Goal: Task Accomplishment & Management: Complete application form

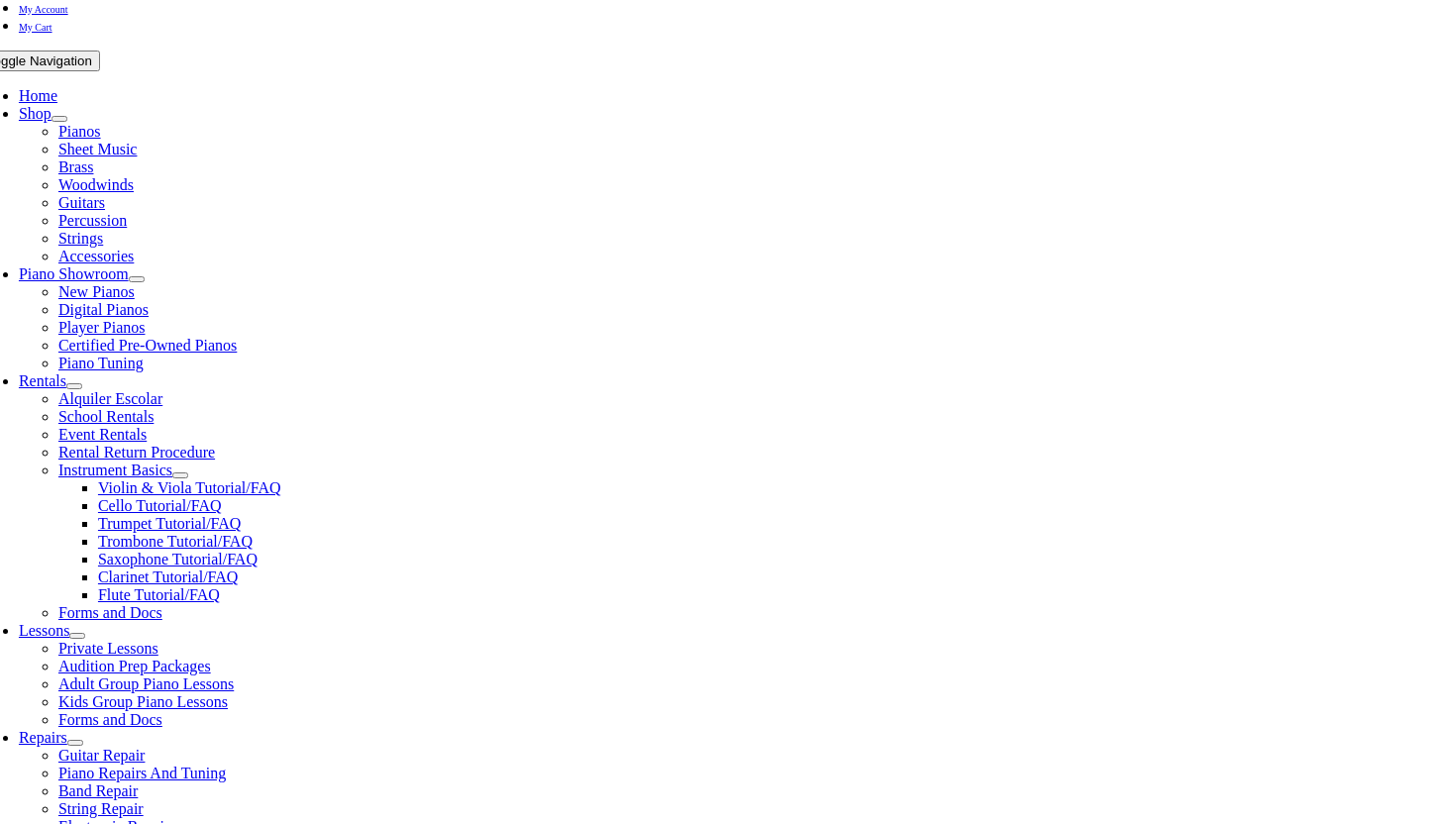
scroll to position [455, 0]
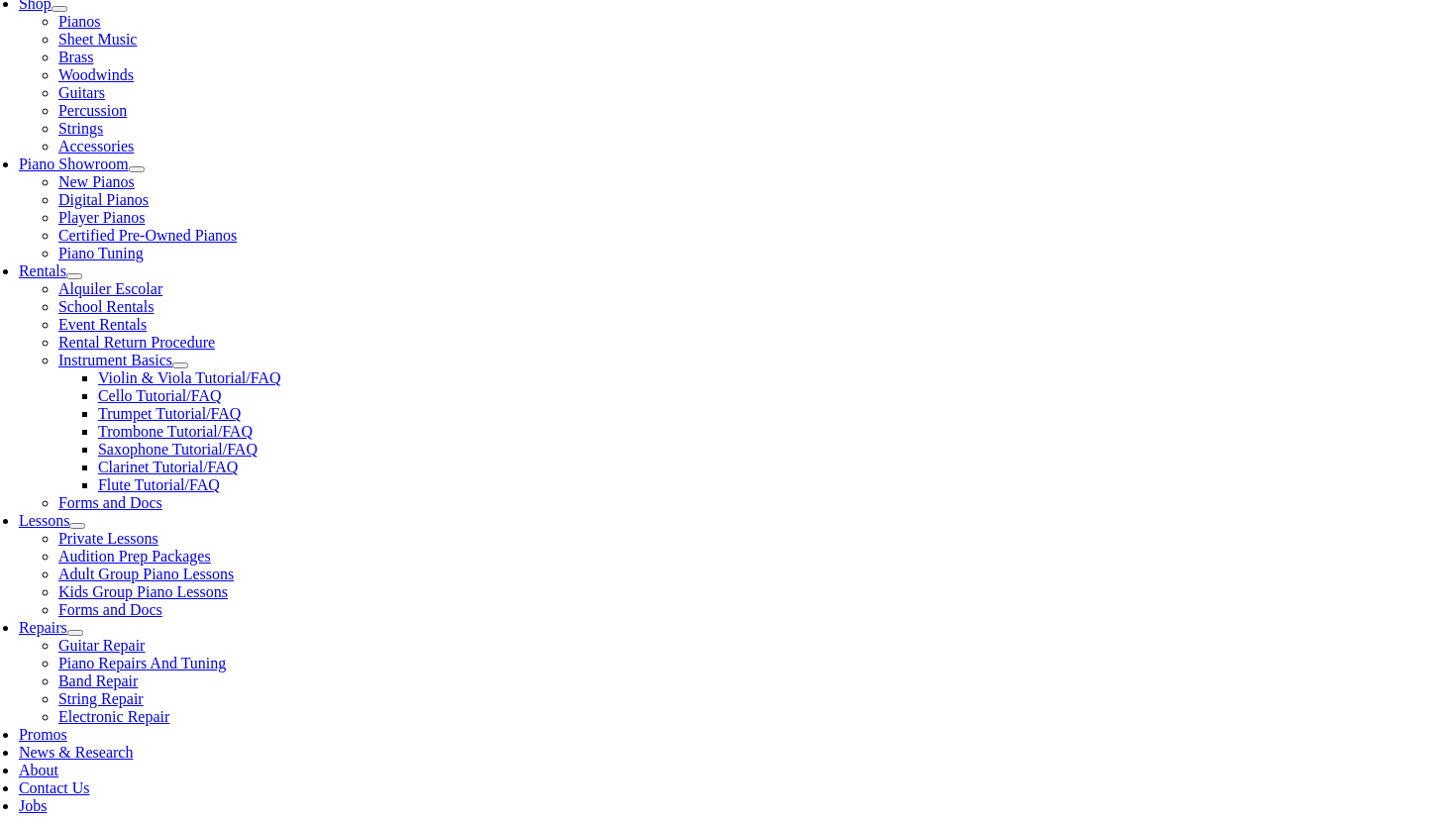
type input "picke"
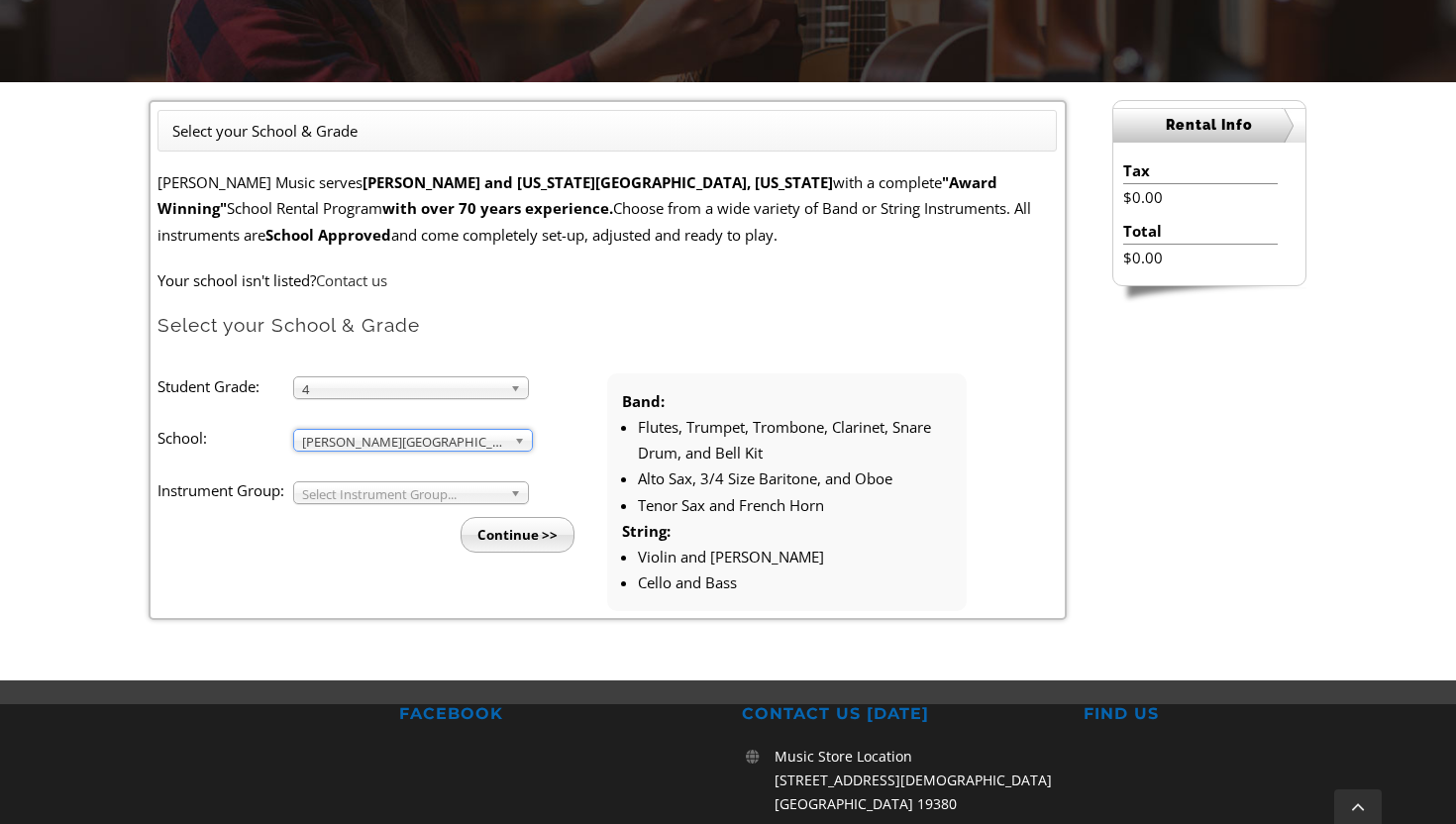
click at [343, 491] on span "Select Instrument Group..." at bounding box center [402, 495] width 201 height 24
click at [329, 534] on li "Strings" at bounding box center [417, 540] width 214 height 25
click at [511, 538] on input "Continue >>" at bounding box center [518, 535] width 114 height 36
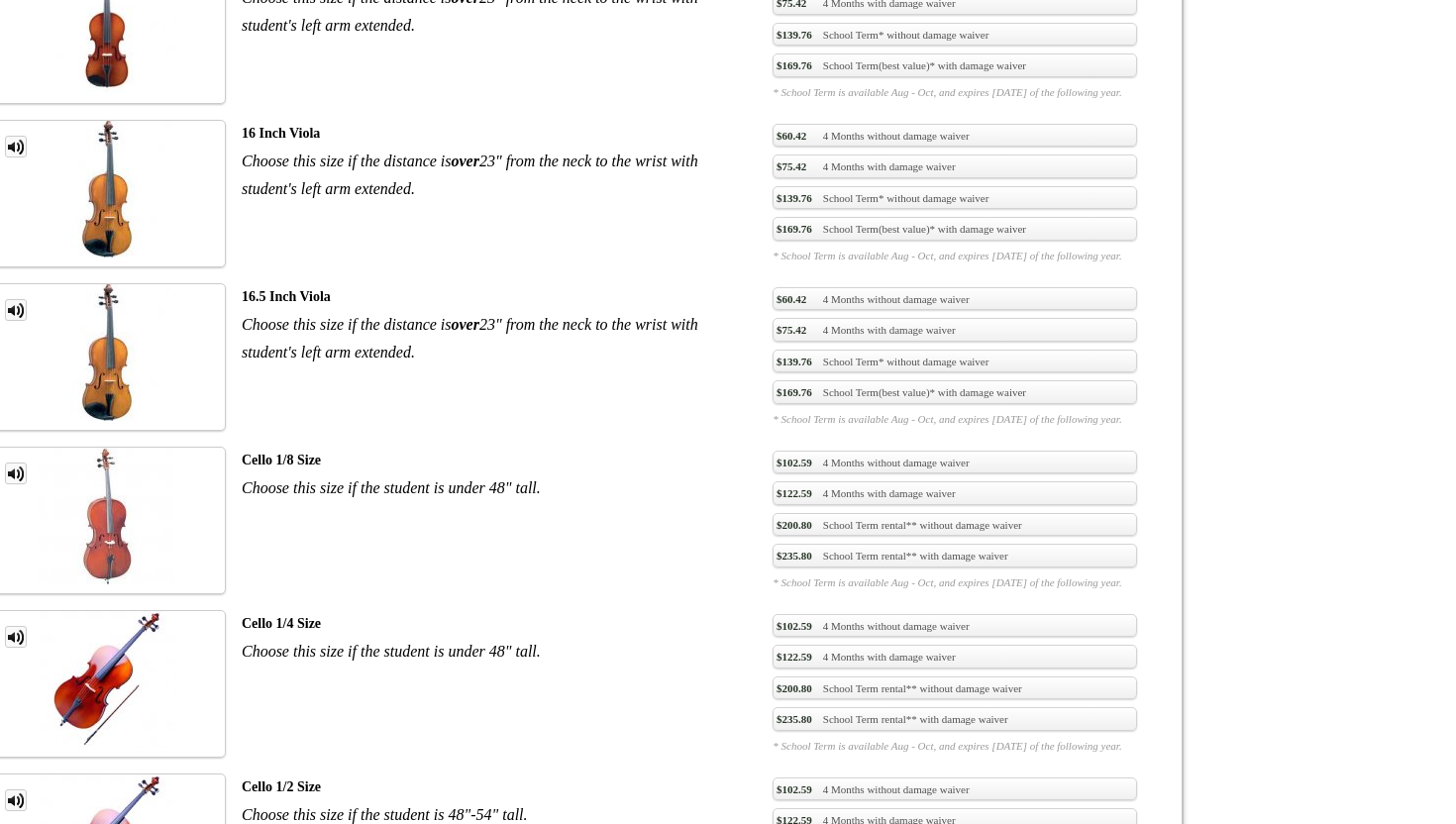
scroll to position [3298, 0]
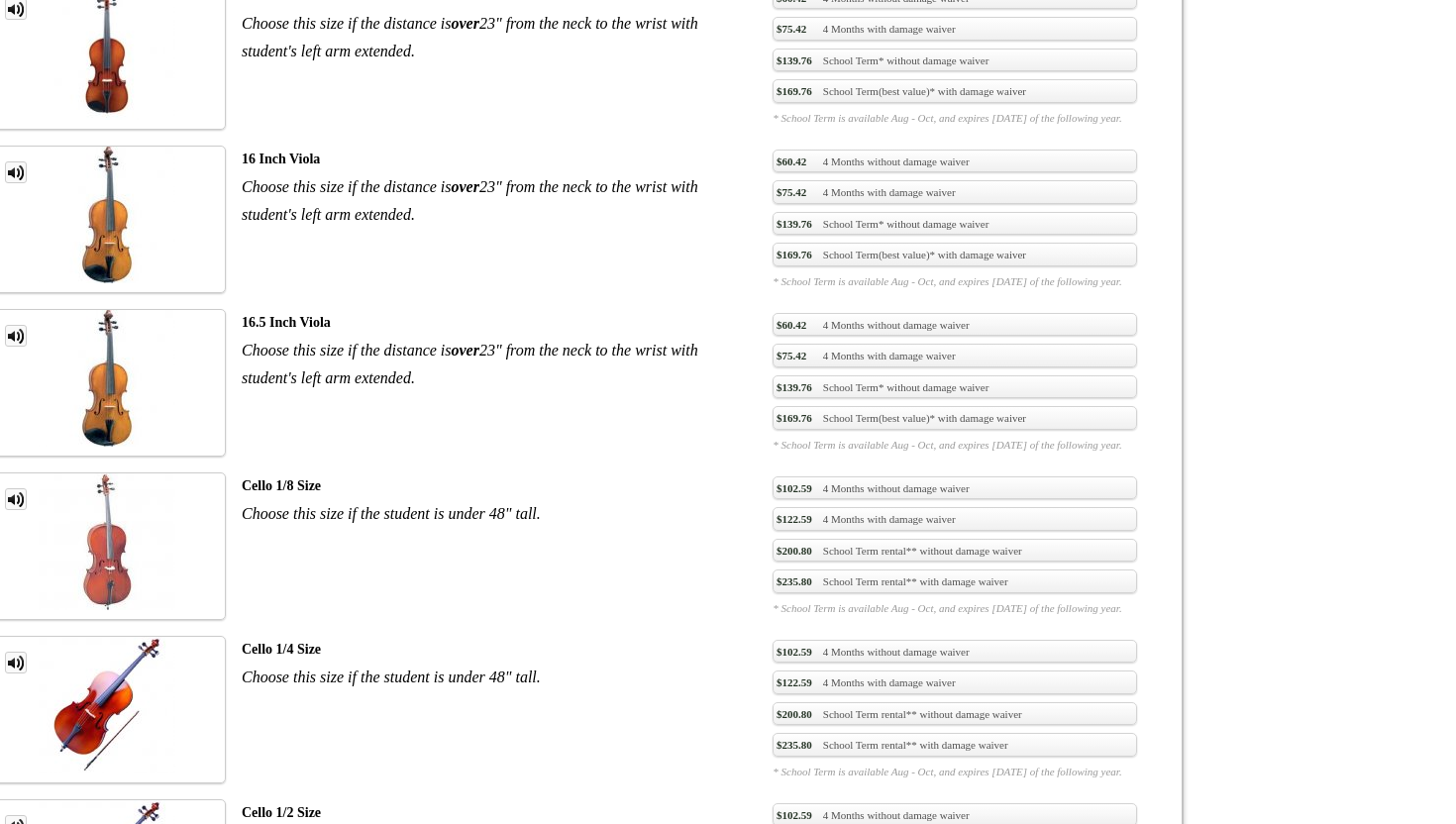
click at [27, 815] on link "MP3 Clip" at bounding box center [16, 826] width 22 height 22
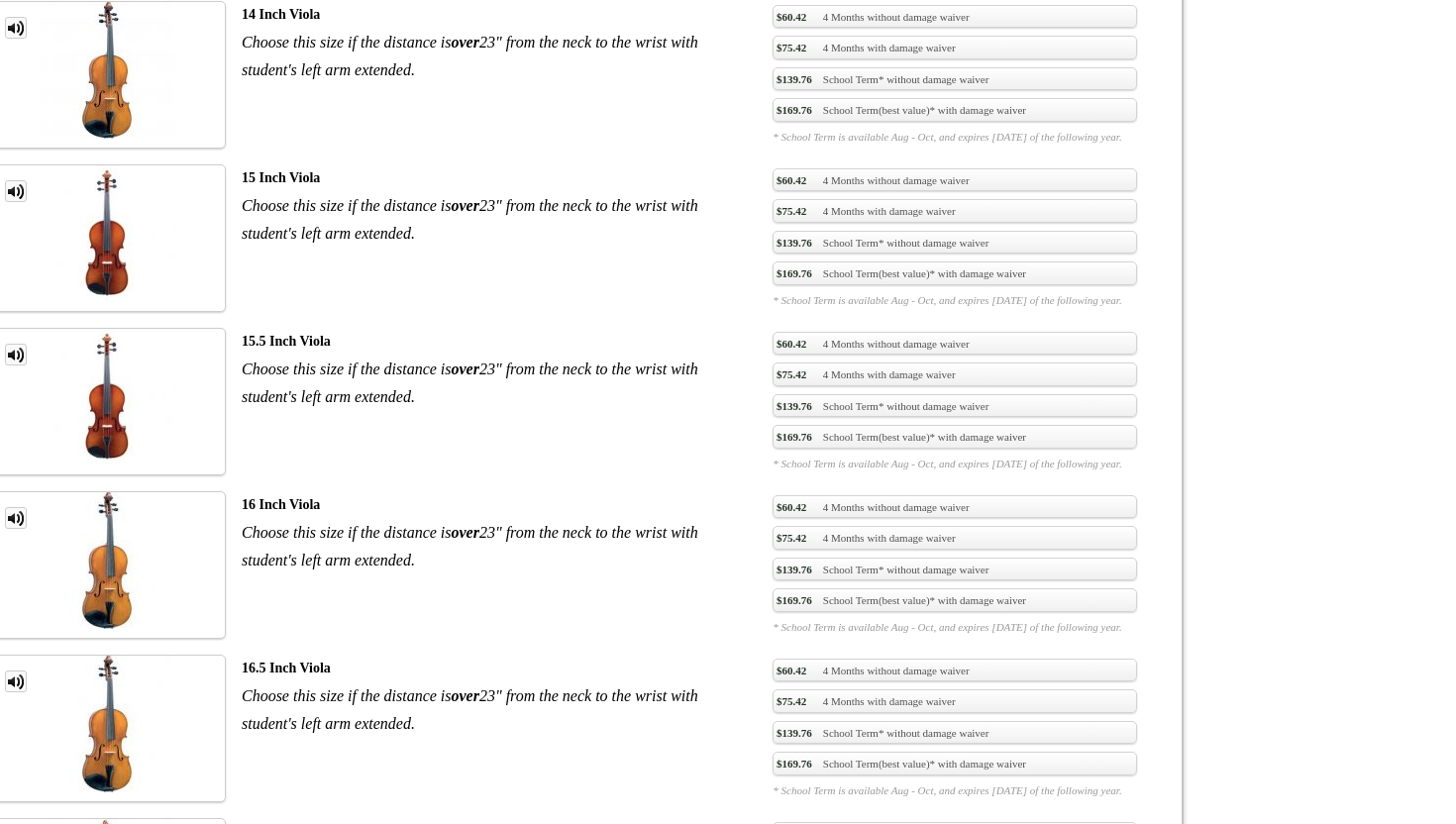
scroll to position [2952, 0]
click at [27, 671] on link "MP3 Clip" at bounding box center [16, 682] width 22 height 22
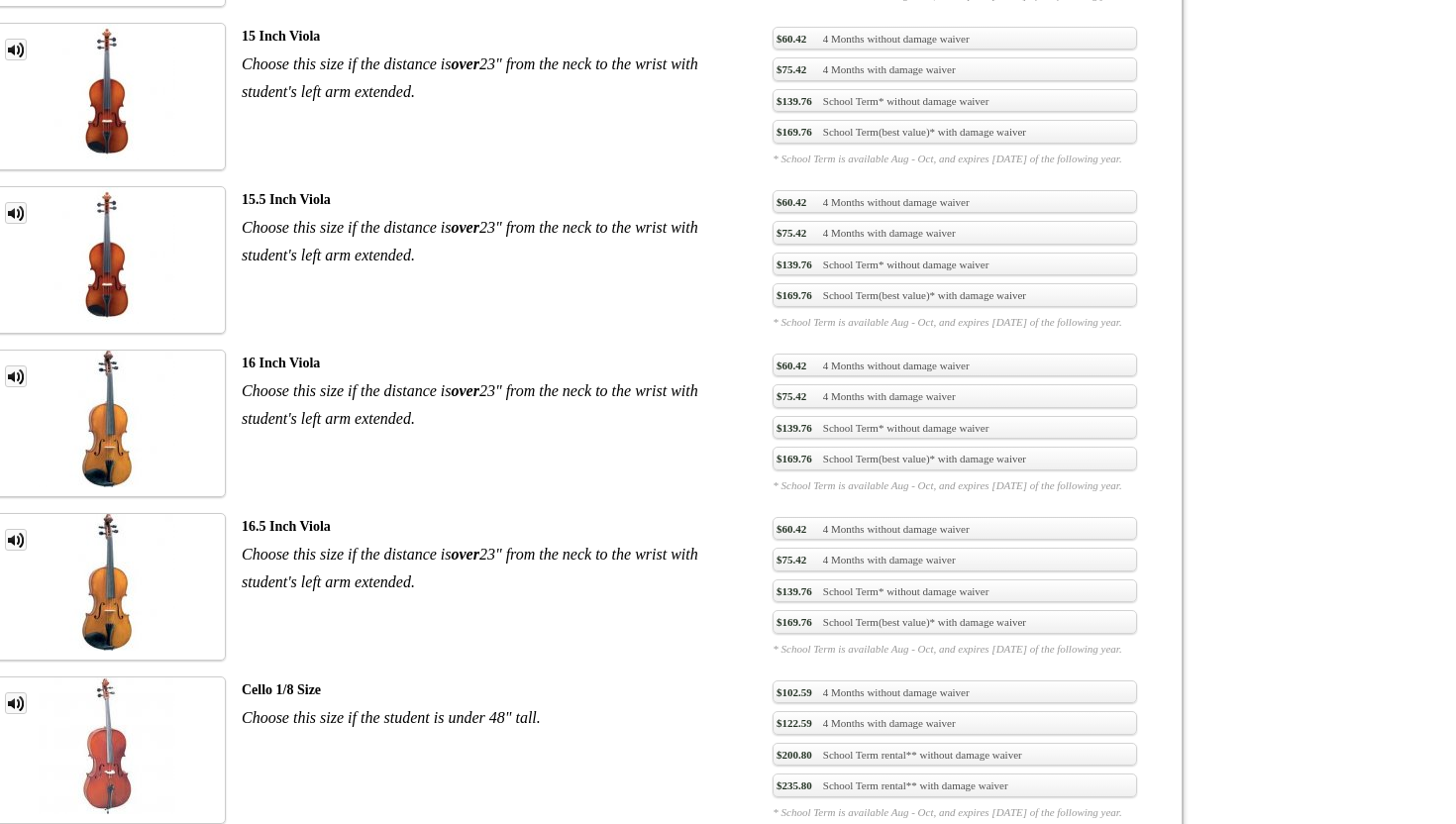
scroll to position [3097, 0]
